Goal: Information Seeking & Learning: Learn about a topic

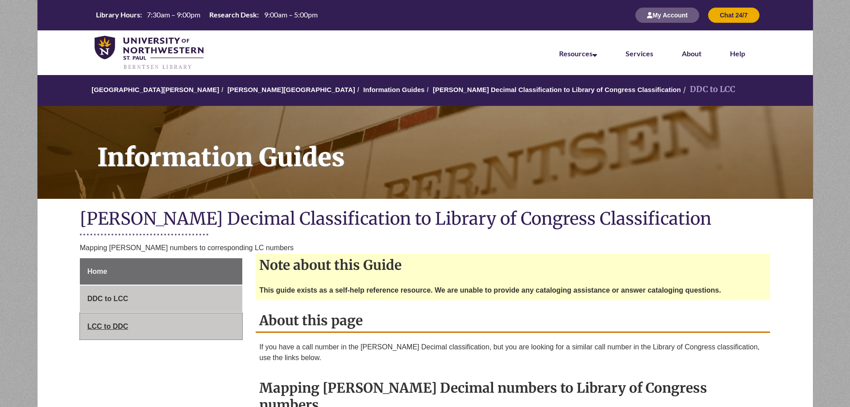
click at [95, 326] on span "LCC to DDC" at bounding box center [107, 326] width 41 height 8
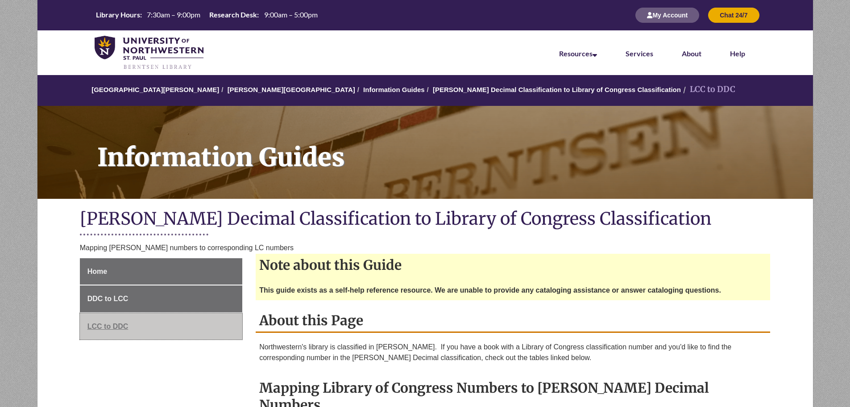
click at [107, 324] on span "LCC to DDC" at bounding box center [107, 326] width 41 height 8
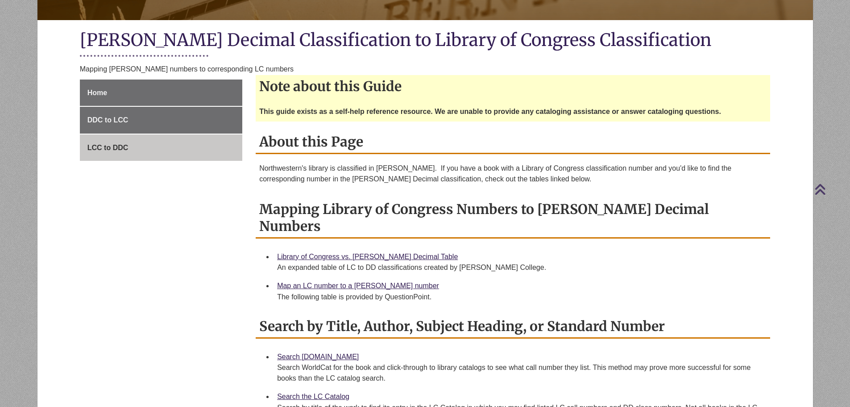
scroll to position [312, 0]
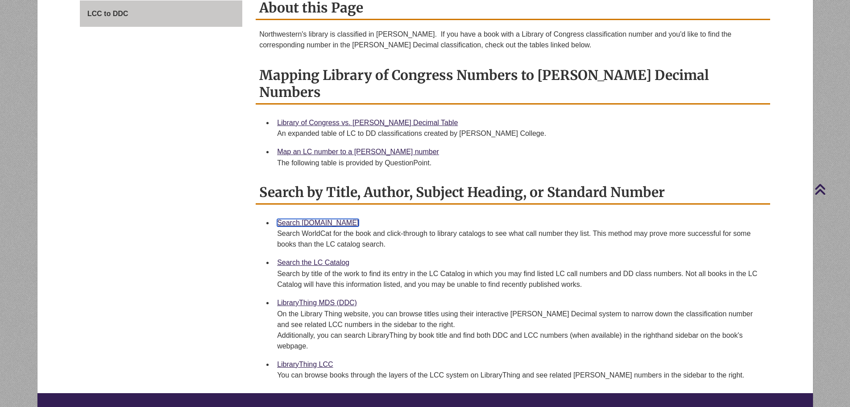
click at [326, 219] on link "Search [DOMAIN_NAME]" at bounding box center [318, 223] width 82 height 8
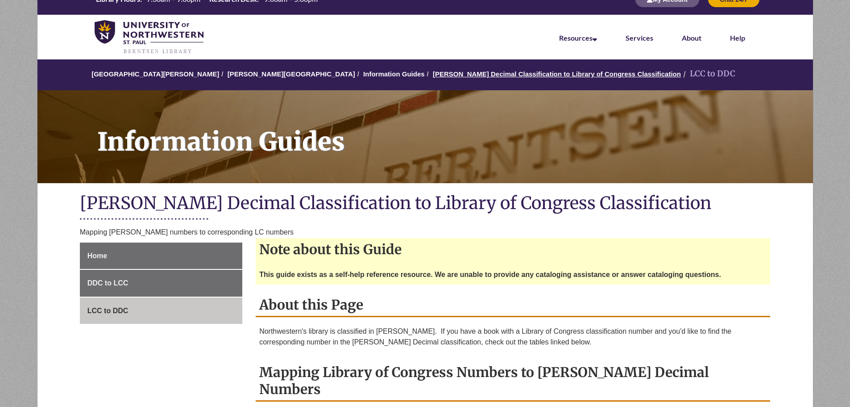
scroll to position [0, 0]
